Goal: Navigation & Orientation: Find specific page/section

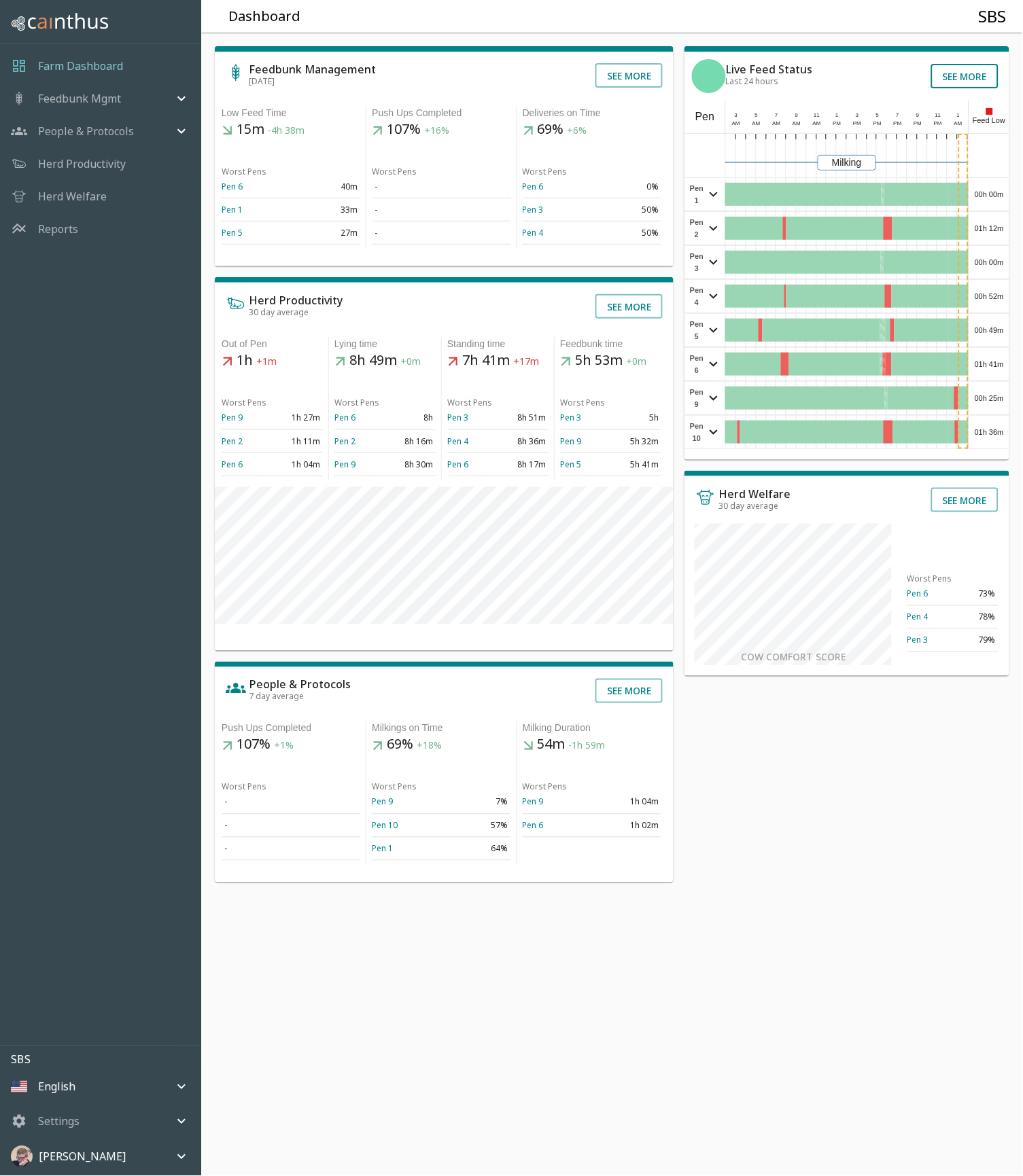
click at [968, 74] on button "See more" at bounding box center [965, 76] width 68 height 24
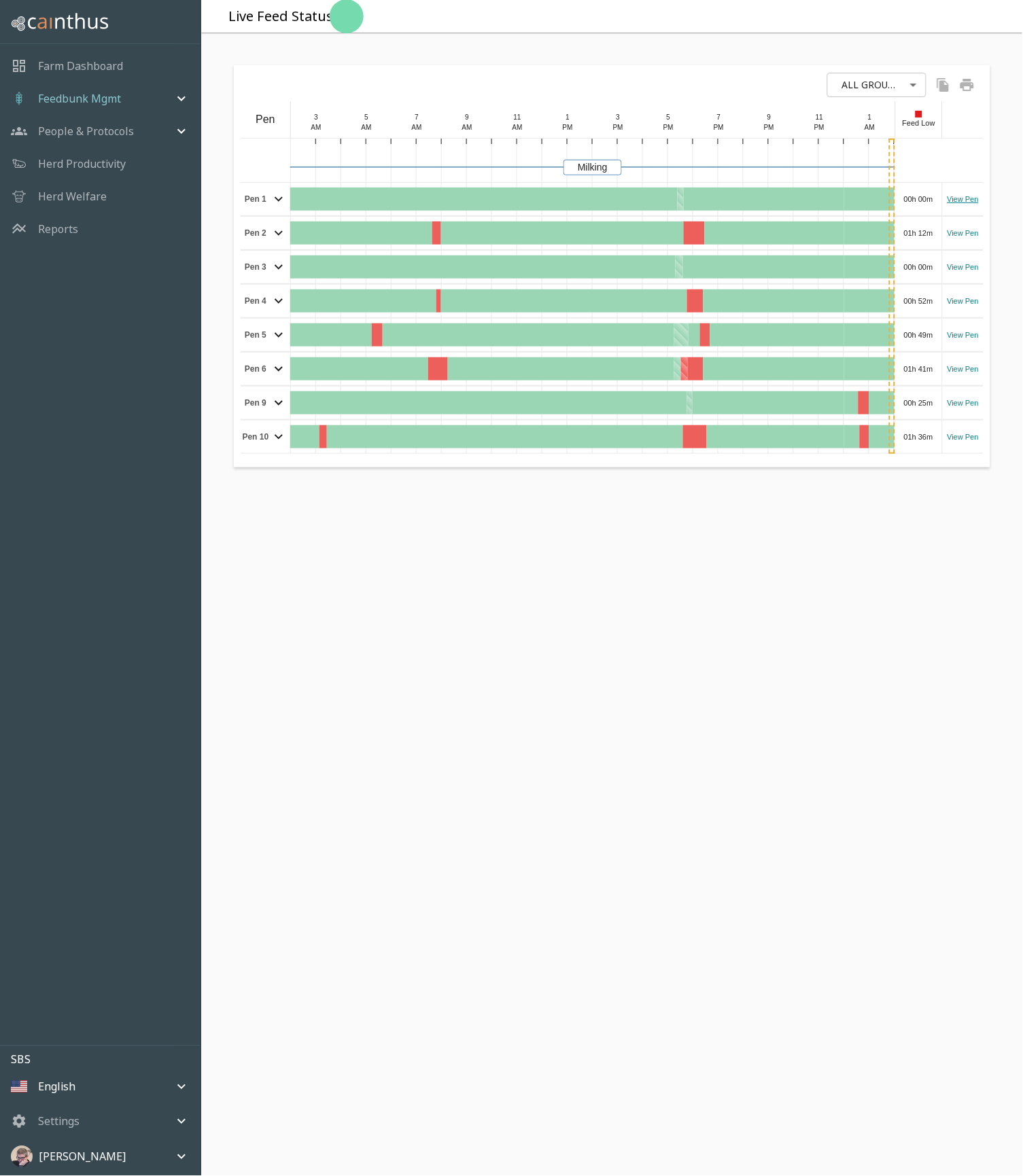
click at [965, 200] on link "View Pen" at bounding box center [962, 199] width 31 height 11
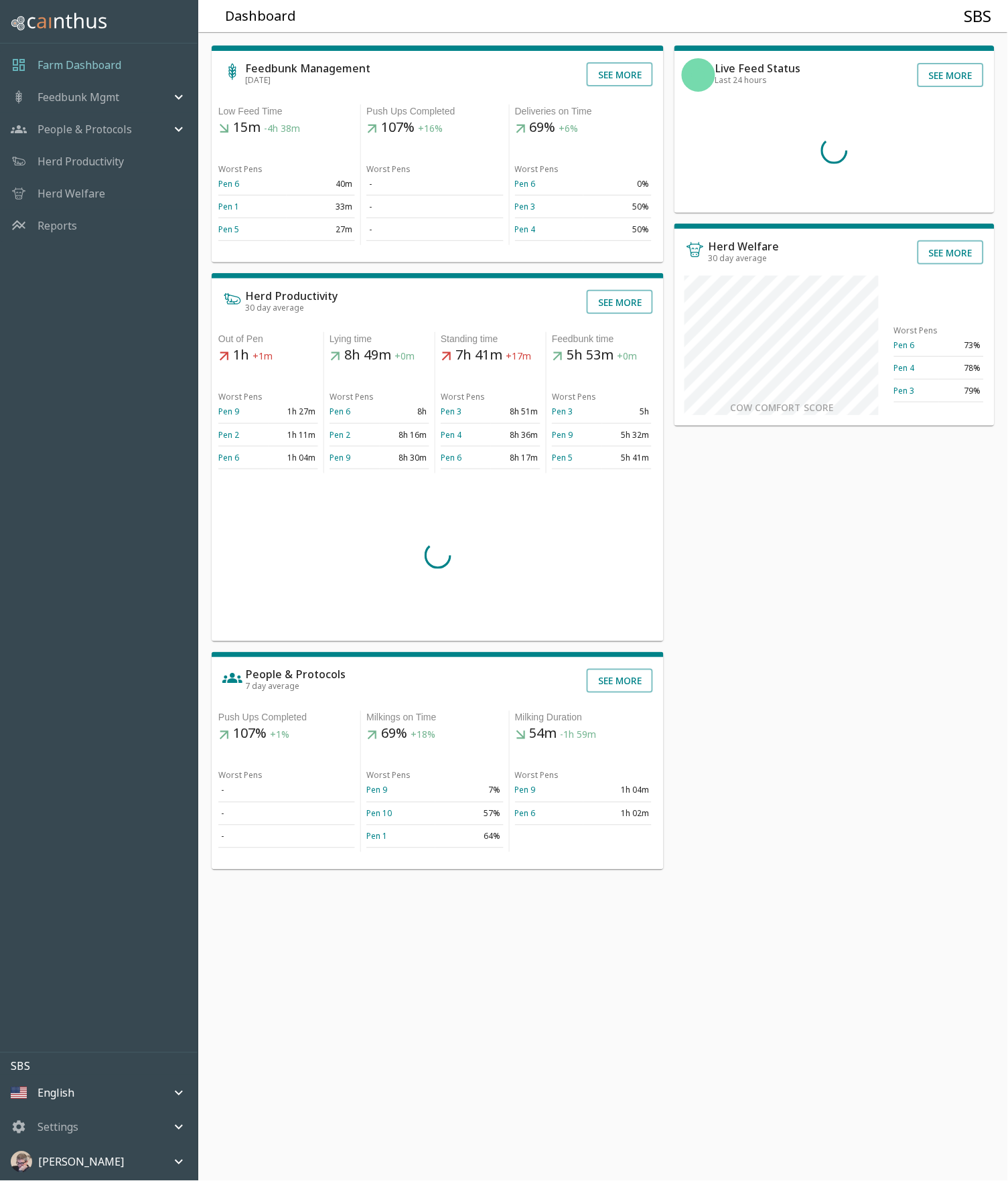
click at [55, 231] on p "Reports" at bounding box center [57, 225] width 40 height 16
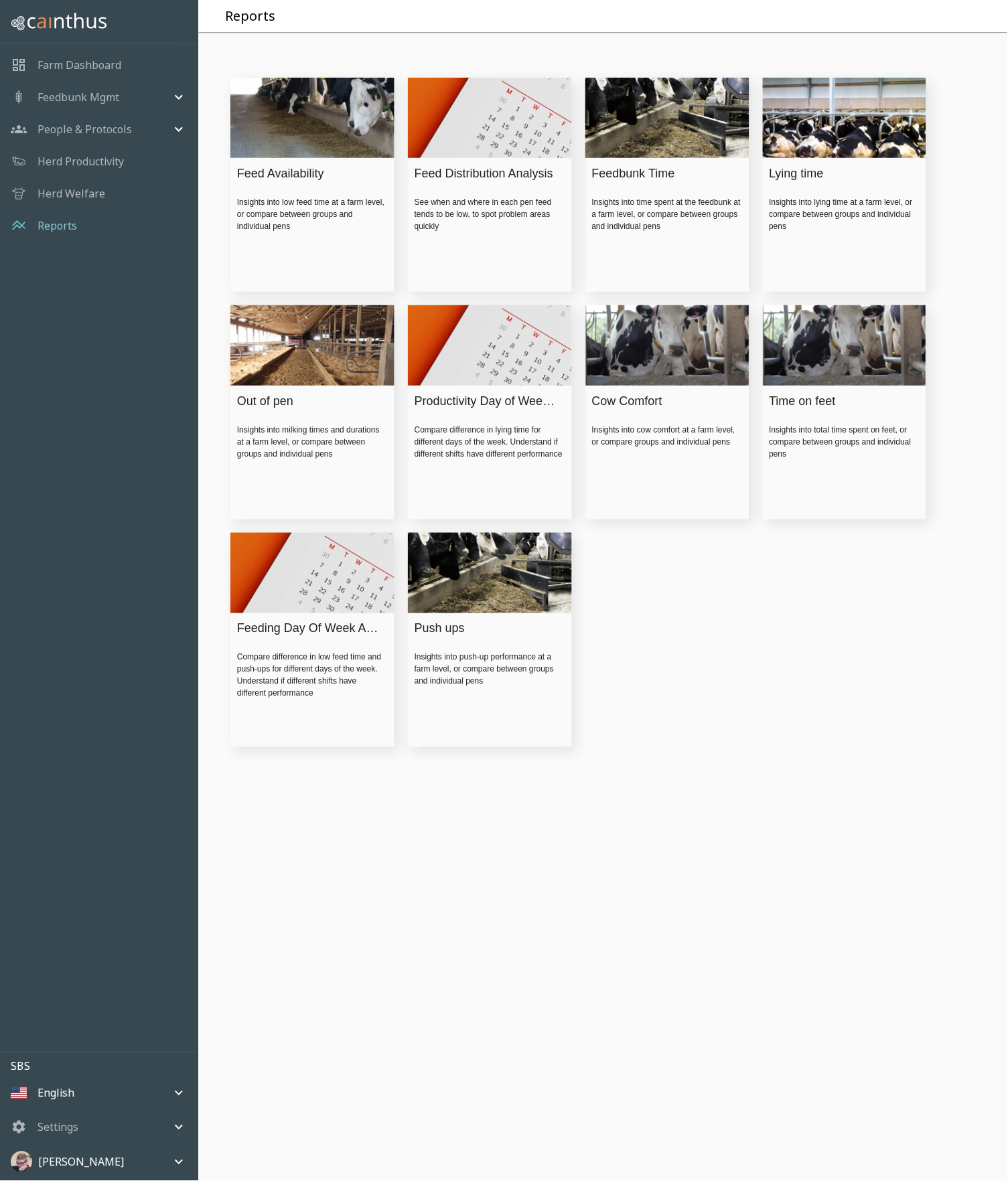
click at [313, 200] on div "Insights into low feed time at a farm level, or compare between groups and indi…" at bounding box center [312, 214] width 150 height 36
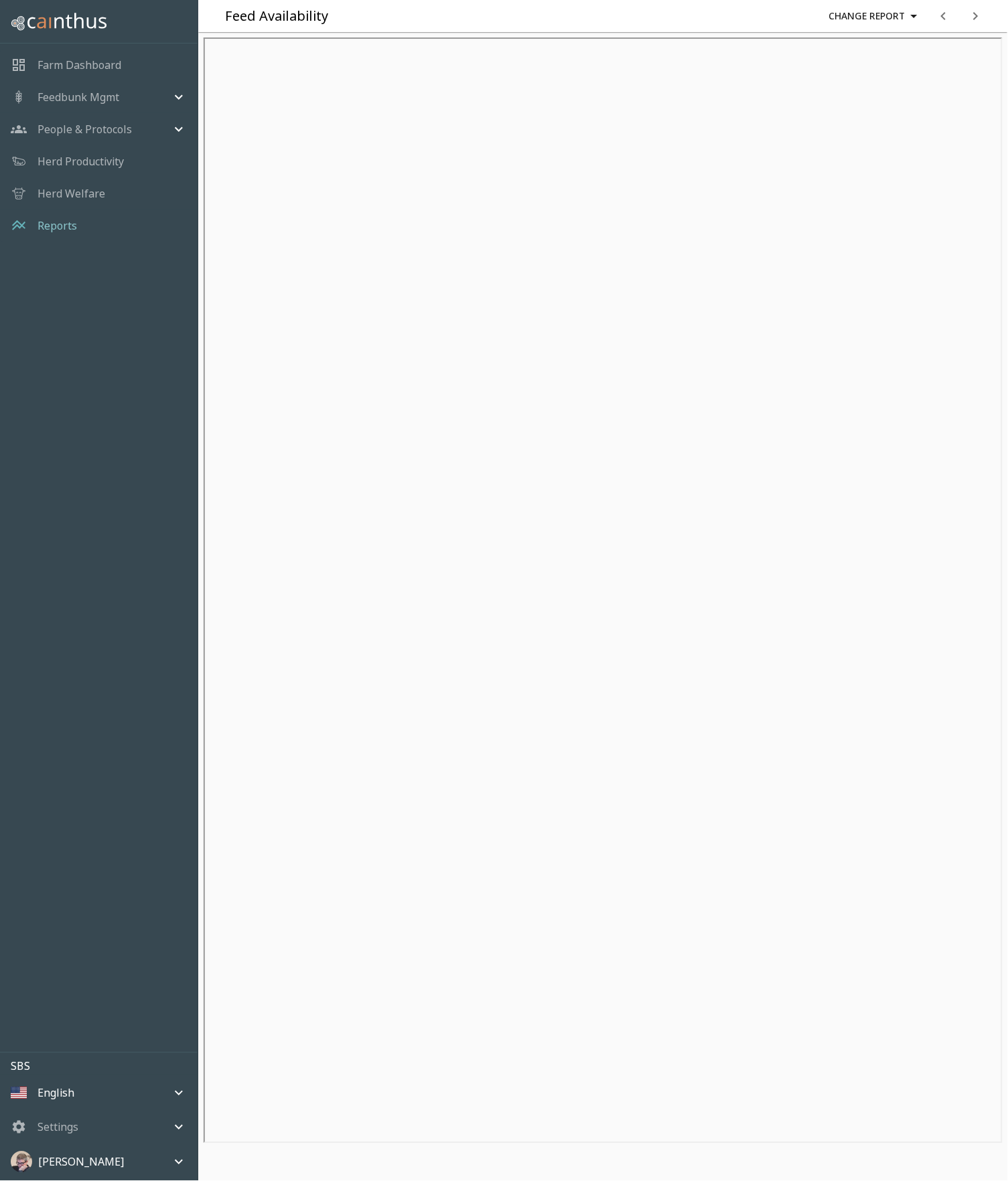
click at [91, 69] on p "Farm Dashboard" at bounding box center [79, 64] width 84 height 16
